Goal: Task Accomplishment & Management: Use online tool/utility

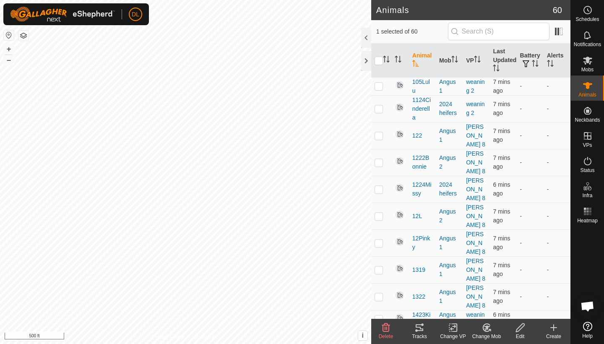
click at [422, 332] on icon at bounding box center [420, 328] width 10 height 10
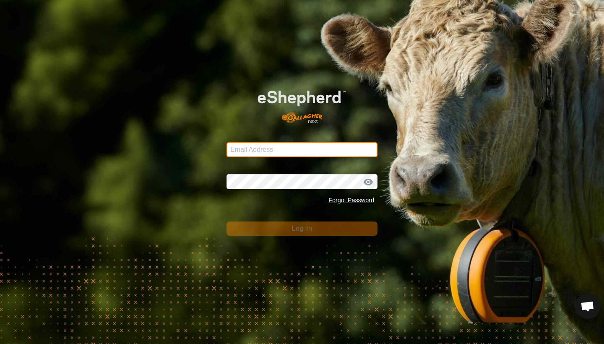
type input "[EMAIL_ADDRESS][DOMAIN_NAME]"
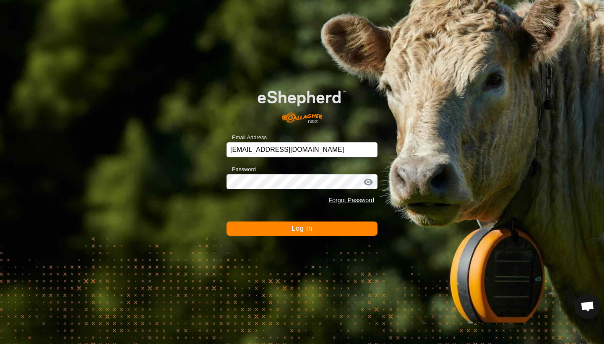
click at [286, 231] on button "Log In" at bounding box center [302, 229] width 151 height 14
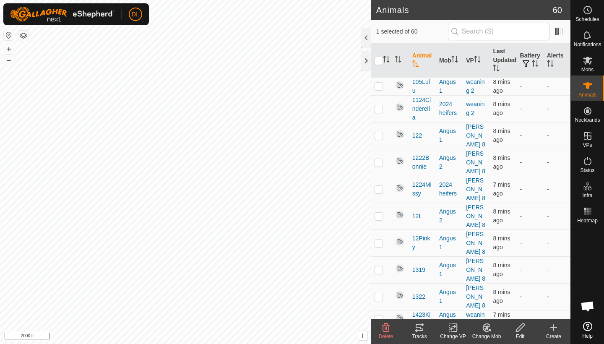
click at [419, 330] on icon at bounding box center [420, 328] width 10 height 10
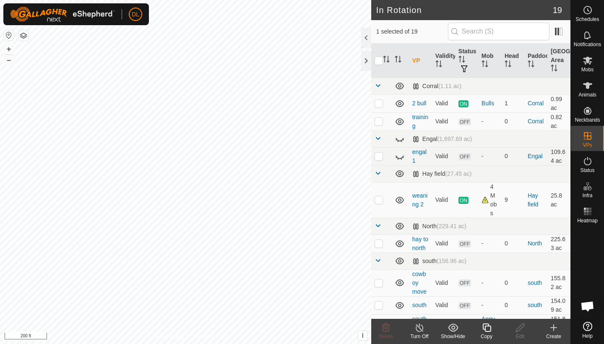
checkbox input "false"
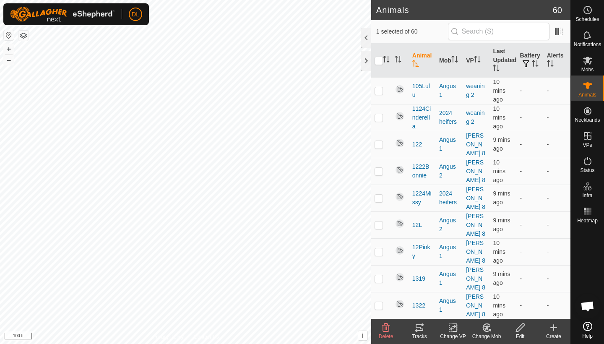
click at [416, 334] on div "Tracks" at bounding box center [420, 337] width 34 height 8
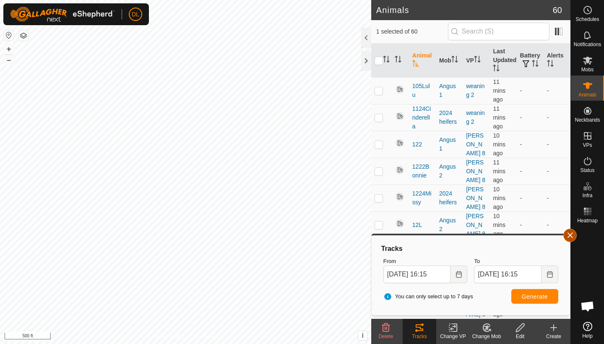
click at [570, 237] on button "button" at bounding box center [569, 235] width 13 height 13
